Goal: Information Seeking & Learning: Understand process/instructions

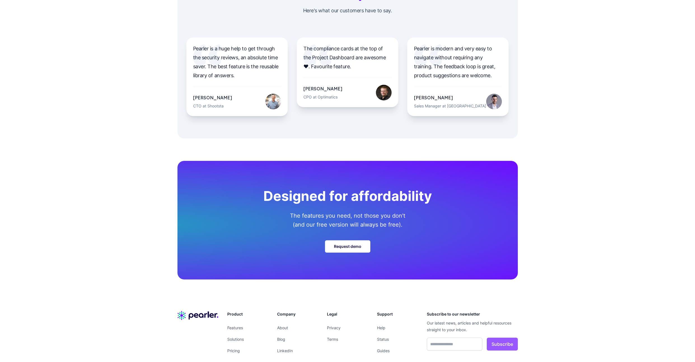
scroll to position [1852, 0]
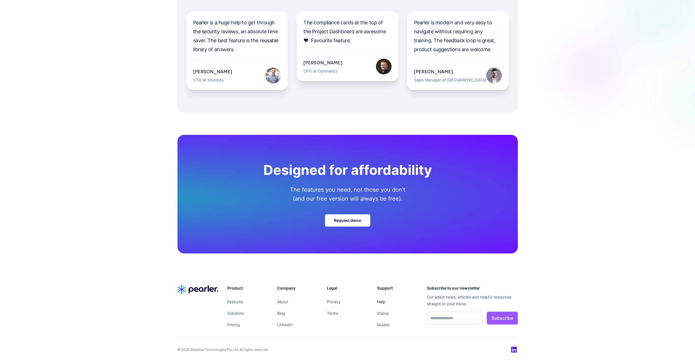
click at [383, 304] on link "Help" at bounding box center [381, 302] width 8 height 5
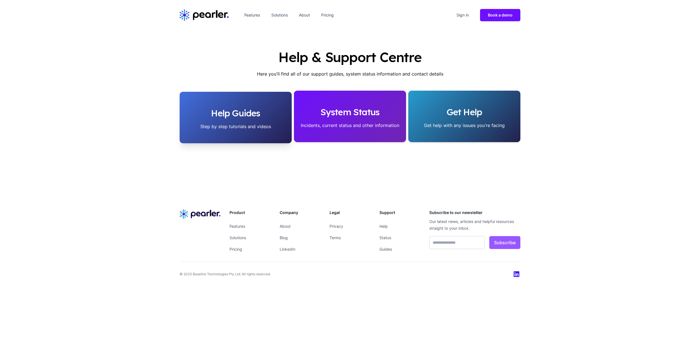
click at [253, 118] on h2 "Help Guides" at bounding box center [235, 113] width 103 height 11
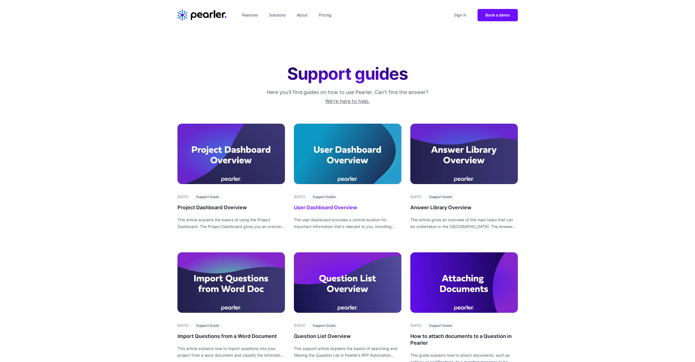
click at [319, 145] on div at bounding box center [348, 154] width 108 height 60
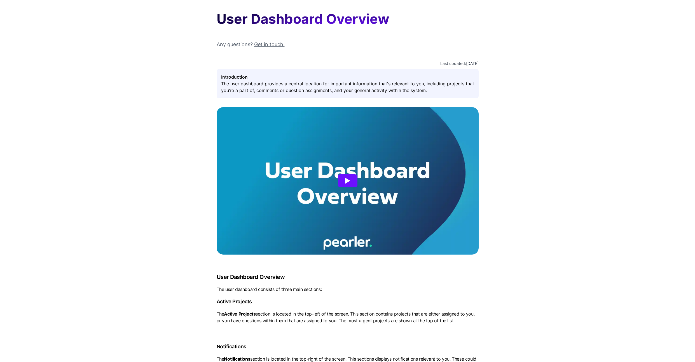
scroll to position [43, 0]
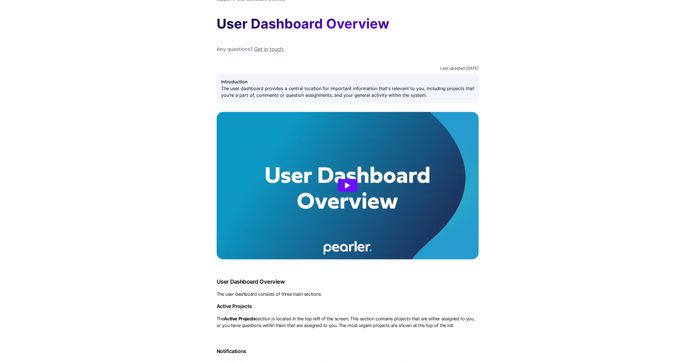
click at [344, 207] on article at bounding box center [348, 186] width 262 height 148
